Goal: Task Accomplishment & Management: Complete application form

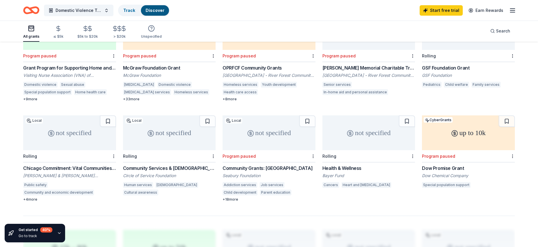
scroll to position [289, 0]
click at [53, 164] on div "Chicago Commitment: Vital Communities Grant" at bounding box center [69, 167] width 93 height 7
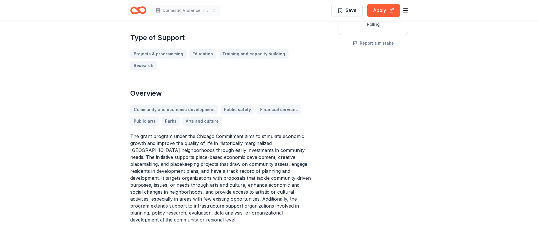
scroll to position [116, 0]
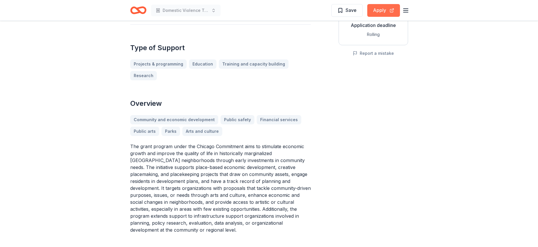
click at [378, 7] on button "Apply" at bounding box center [383, 10] width 33 height 13
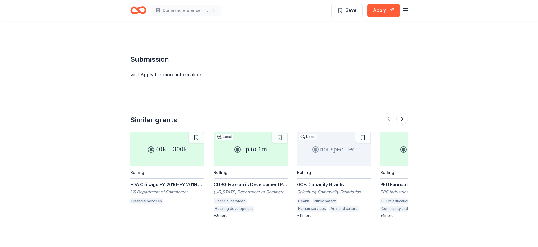
scroll to position [579, 0]
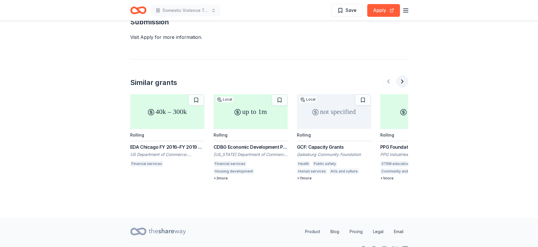
click at [403, 76] on button at bounding box center [403, 82] width 12 height 12
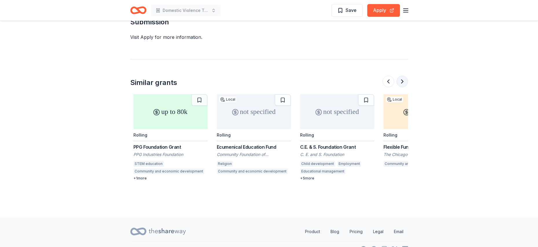
scroll to position [0, 250]
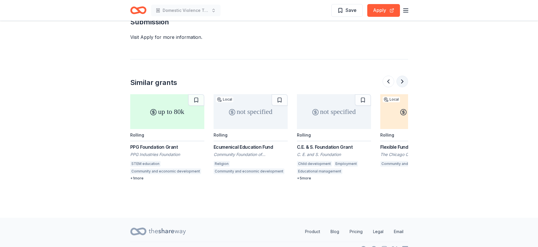
click at [403, 76] on button at bounding box center [403, 82] width 12 height 12
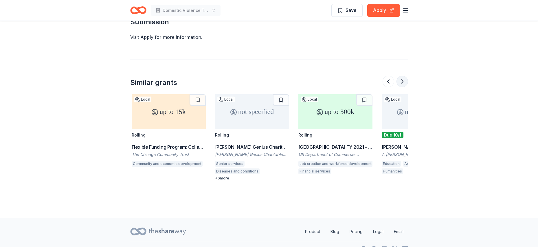
scroll to position [0, 500]
click at [403, 76] on button at bounding box center [403, 82] width 12 height 12
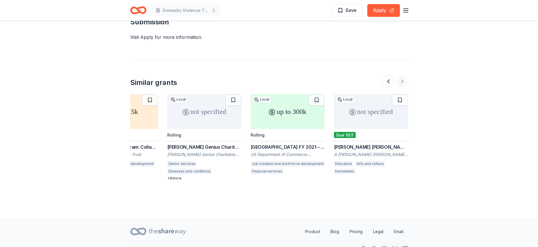
click at [403, 76] on div at bounding box center [395, 82] width 25 height 12
click at [384, 143] on div "[PERSON_NAME] [PERSON_NAME] Foundation Grant" at bounding box center [371, 146] width 74 height 7
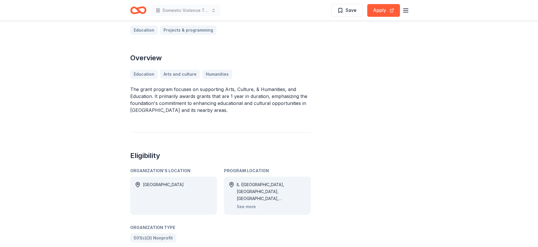
scroll to position [145, 0]
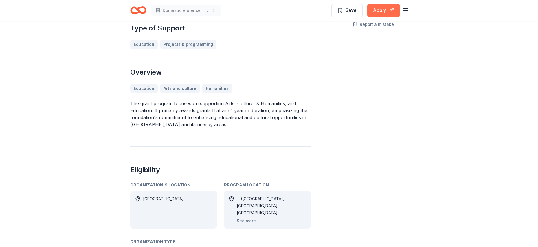
click at [378, 13] on button "Apply" at bounding box center [383, 10] width 33 height 13
